Goal: Transaction & Acquisition: Purchase product/service

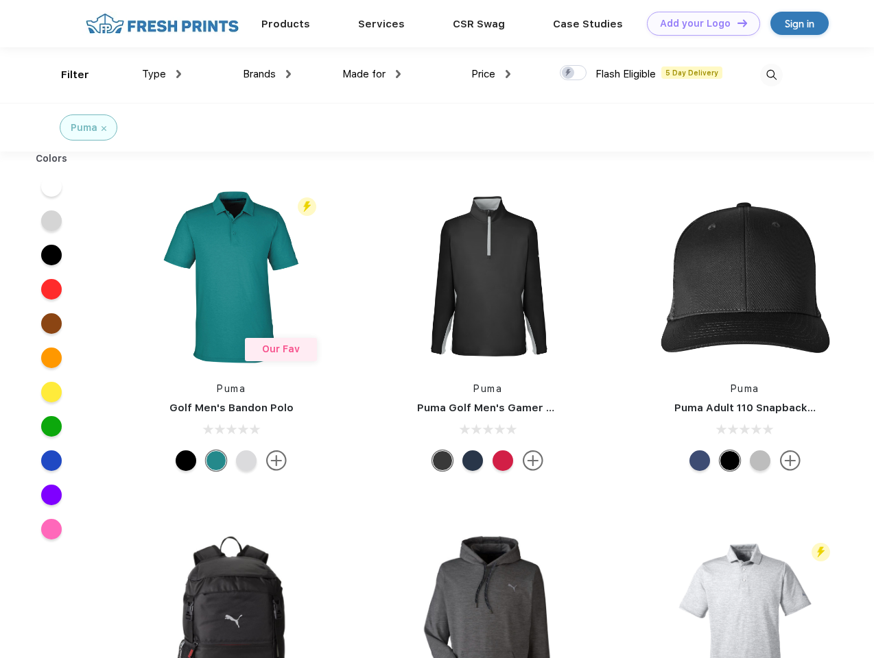
click at [698, 23] on link "Add your Logo Design Tool" at bounding box center [703, 24] width 113 height 24
click at [0, 0] on div "Design Tool" at bounding box center [0, 0] width 0 height 0
click at [736, 23] on link "Add your Logo Design Tool" at bounding box center [703, 24] width 113 height 24
click at [66, 75] on div "Filter" at bounding box center [75, 75] width 28 height 16
click at [162, 74] on span "Type" at bounding box center [154, 74] width 24 height 12
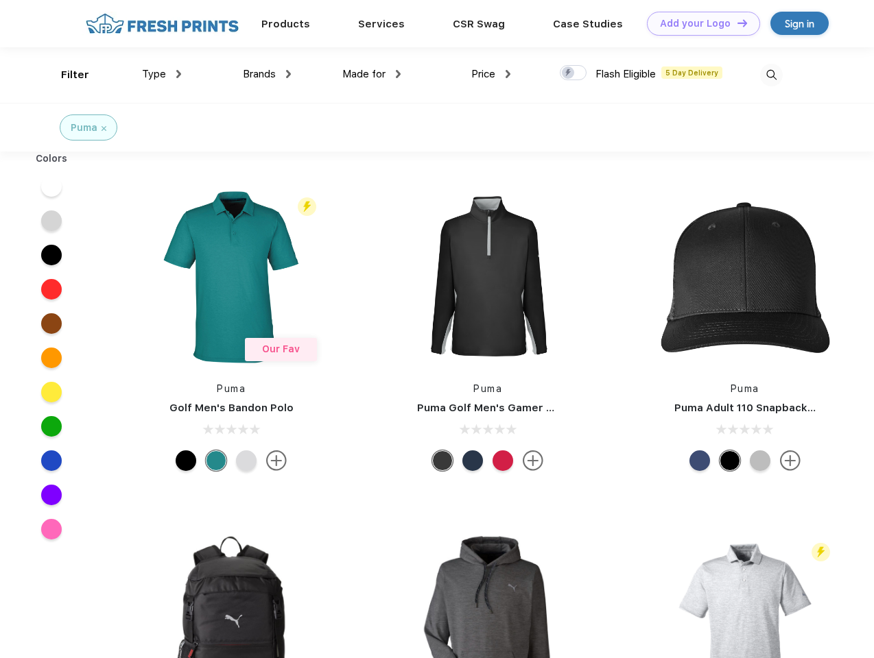
click at [267, 74] on span "Brands" at bounding box center [259, 74] width 33 height 12
click at [372, 74] on span "Made for" at bounding box center [363, 74] width 43 height 12
click at [491, 74] on span "Price" at bounding box center [483, 74] width 24 height 12
click at [573, 73] on div at bounding box center [573, 72] width 27 height 15
click at [569, 73] on input "checkbox" at bounding box center [564, 68] width 9 height 9
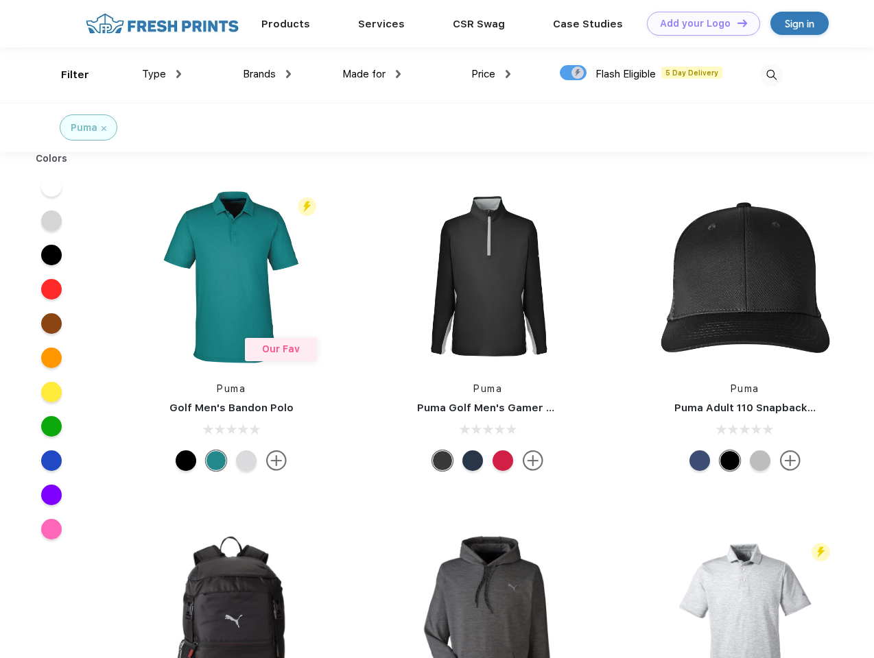
click at [771, 75] on img at bounding box center [771, 75] width 23 height 23
